Goal: Task Accomplishment & Management: Complete application form

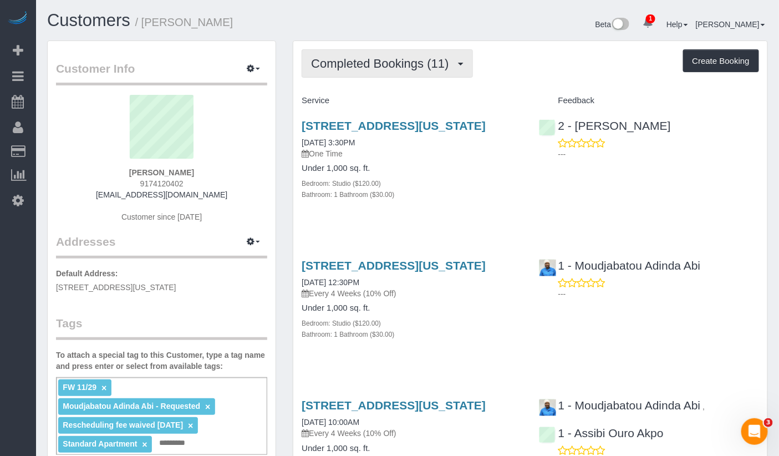
click at [354, 70] on button "Completed Bookings (11)" at bounding box center [387, 63] width 171 height 28
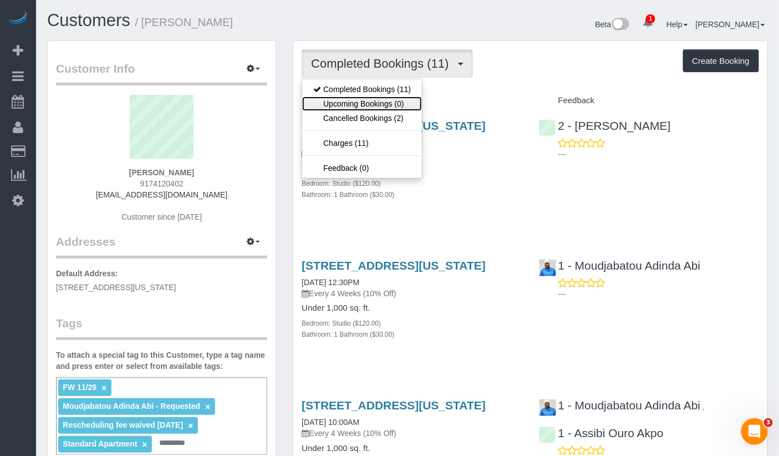
click at [357, 102] on link "Upcoming Bookings (0)" at bounding box center [362, 104] width 120 height 14
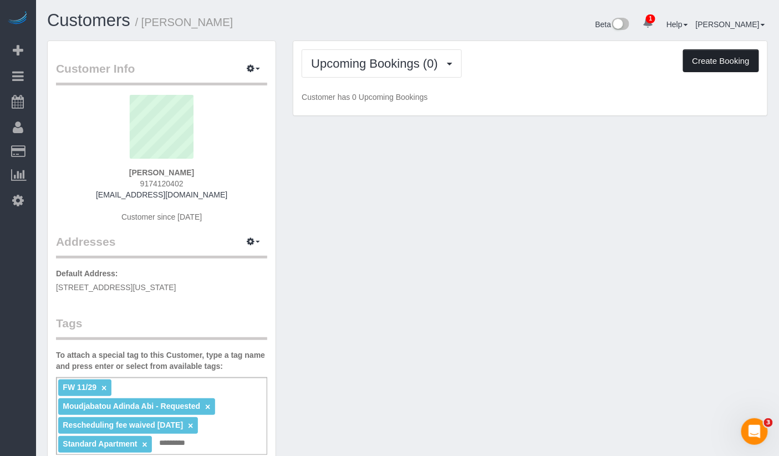
click at [711, 63] on button "Create Booking" at bounding box center [721, 60] width 76 height 23
select select "NY"
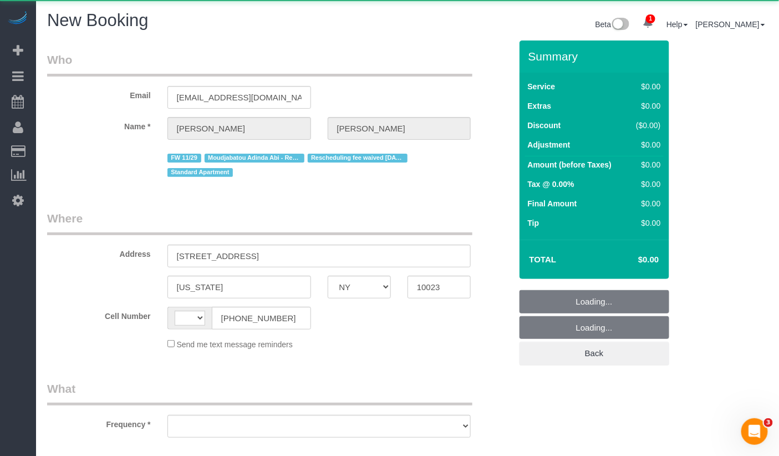
select select "string:[GEOGRAPHIC_DATA]"
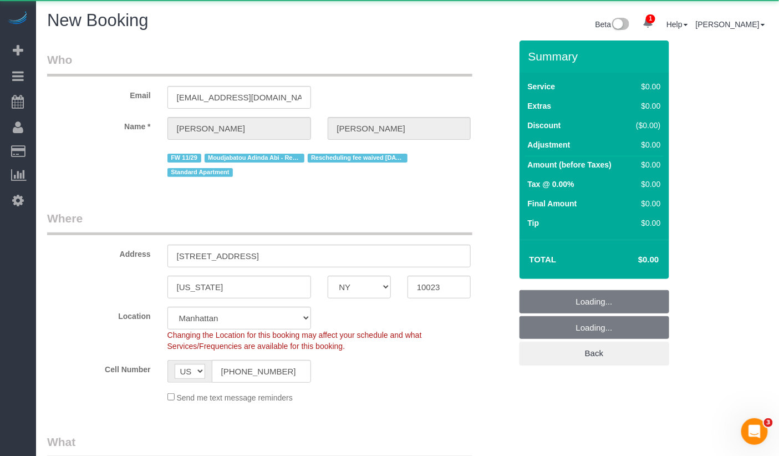
select select "object:1489"
select select "string:stripe-pm_1PeIXw4VGloSiKo7SrwGQ5oC"
select select "number:89"
select select "number:90"
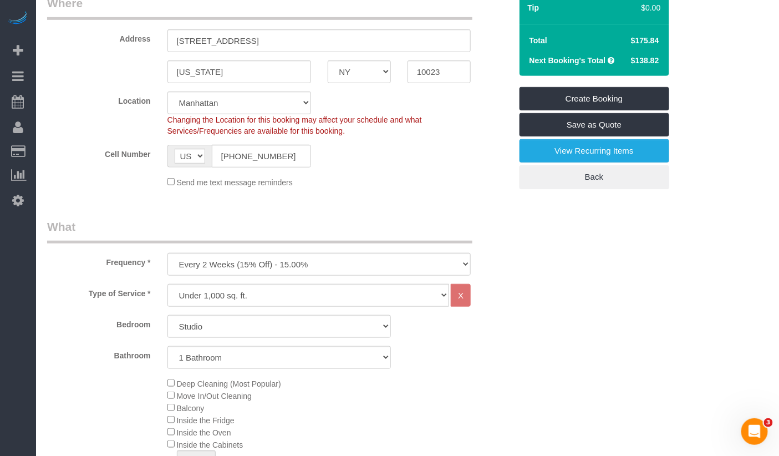
scroll to position [209, 0]
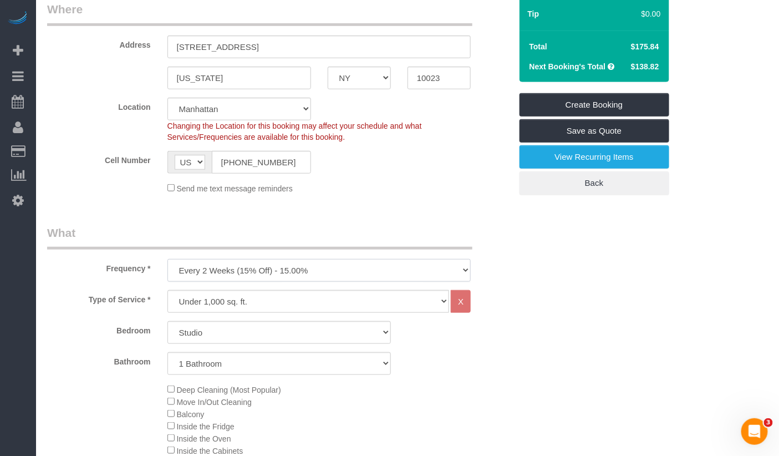
click at [192, 275] on select "One Time Weekly (20% Off) - 20.00% Every 2 Weeks (15% Off) - 15.00% Every 4 Wee…" at bounding box center [320, 270] width 304 height 23
select select "object:1977"
click at [168, 259] on select "One Time Weekly (20% Off) - 20.00% Every 2 Weeks (15% Off) - 15.00% Every 4 Wee…" at bounding box center [320, 270] width 304 height 23
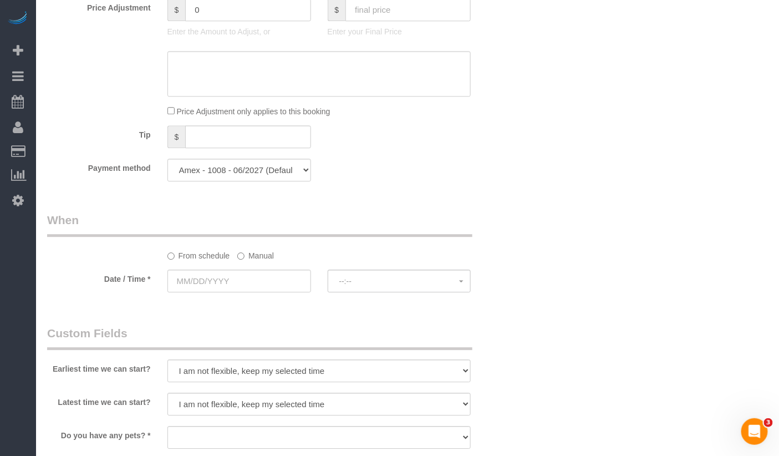
scroll to position [967, 0]
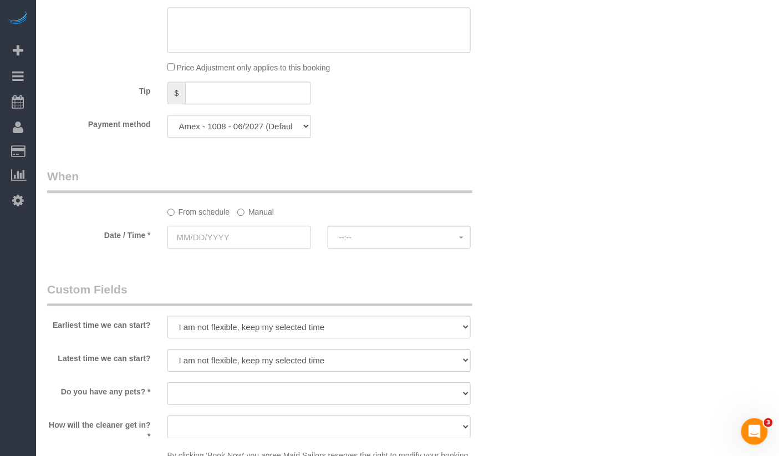
click at [211, 242] on input "text" at bounding box center [240, 237] width 144 height 23
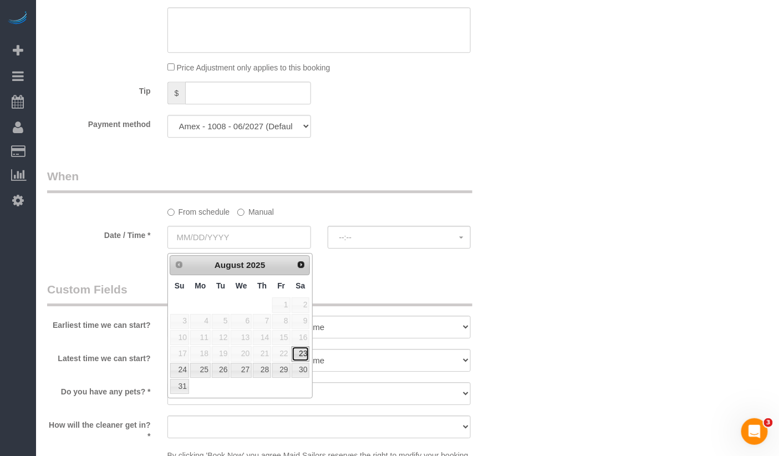
click at [305, 354] on link "23" at bounding box center [301, 353] width 18 height 15
type input "[DATE]"
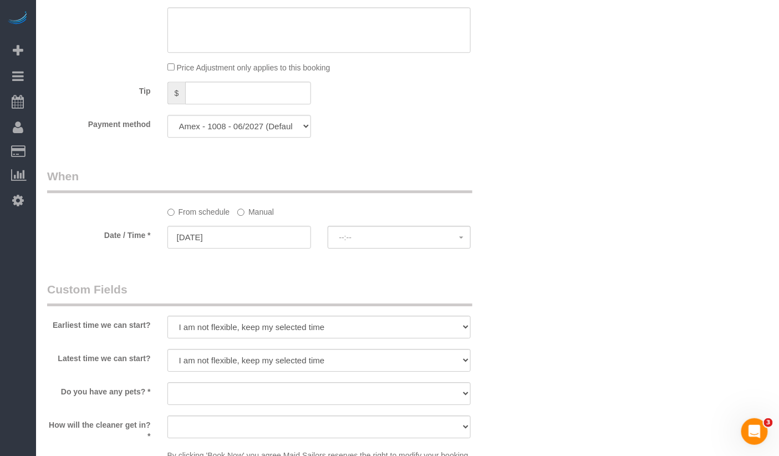
select select "spot1"
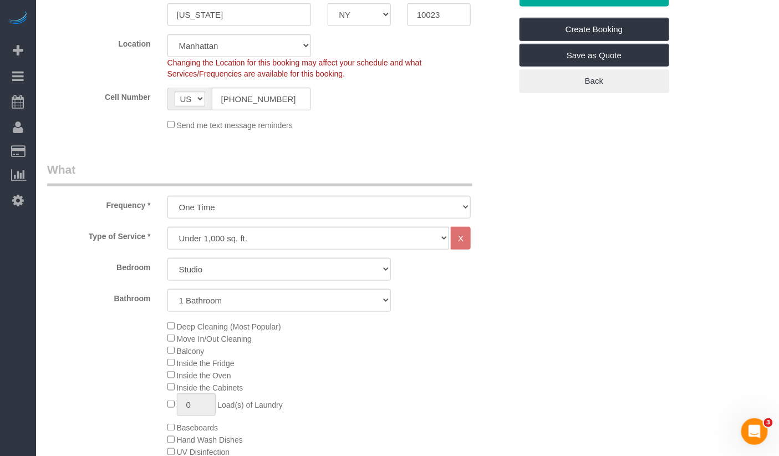
scroll to position [337, 0]
